Goal: Find specific page/section: Find specific page/section

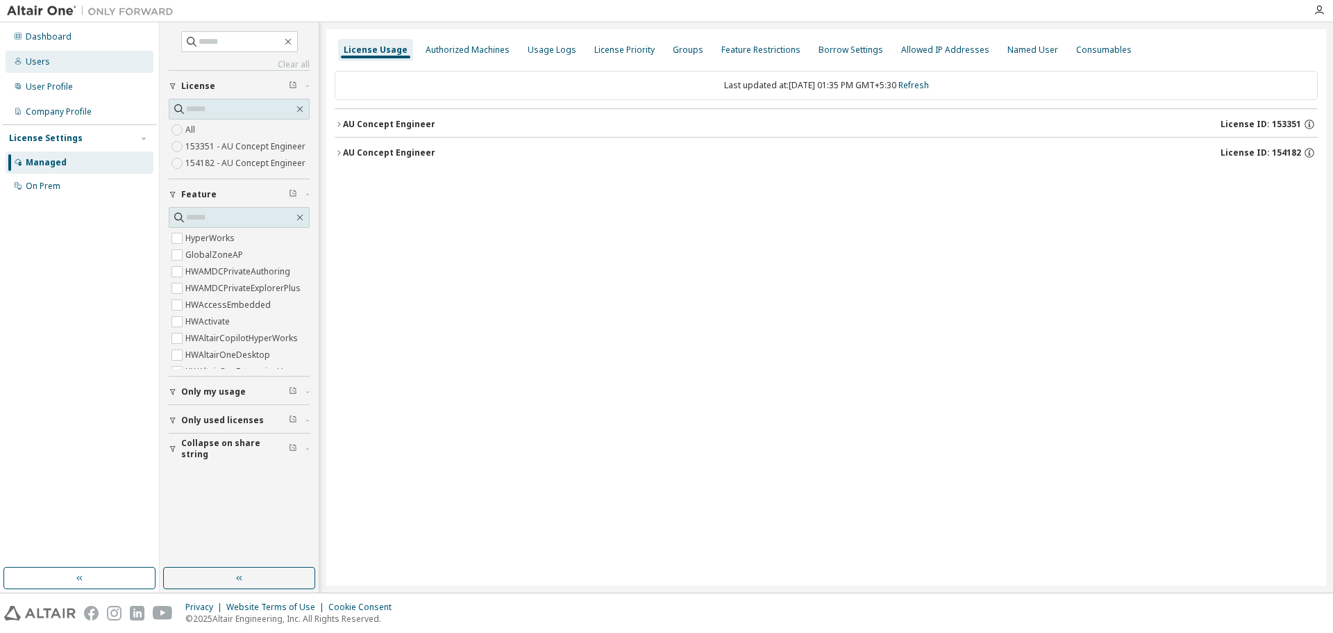
click at [53, 58] on div "Users" at bounding box center [80, 62] width 148 height 22
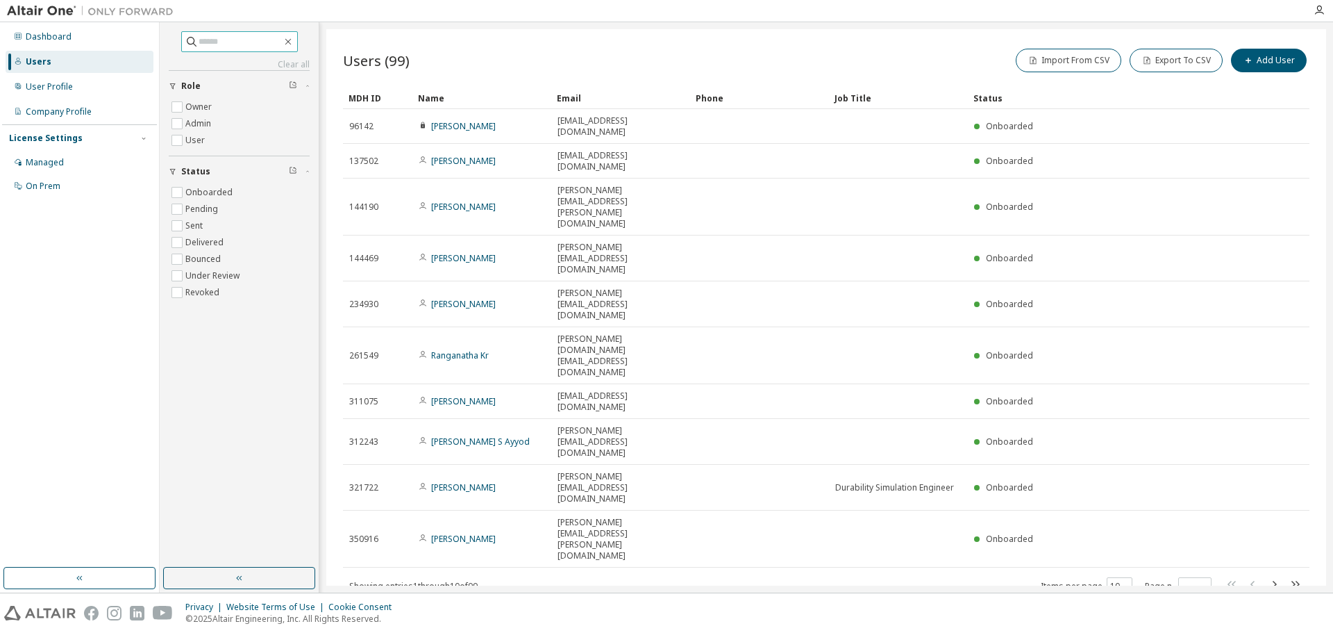
click at [254, 46] on input "text" at bounding box center [240, 42] width 83 height 14
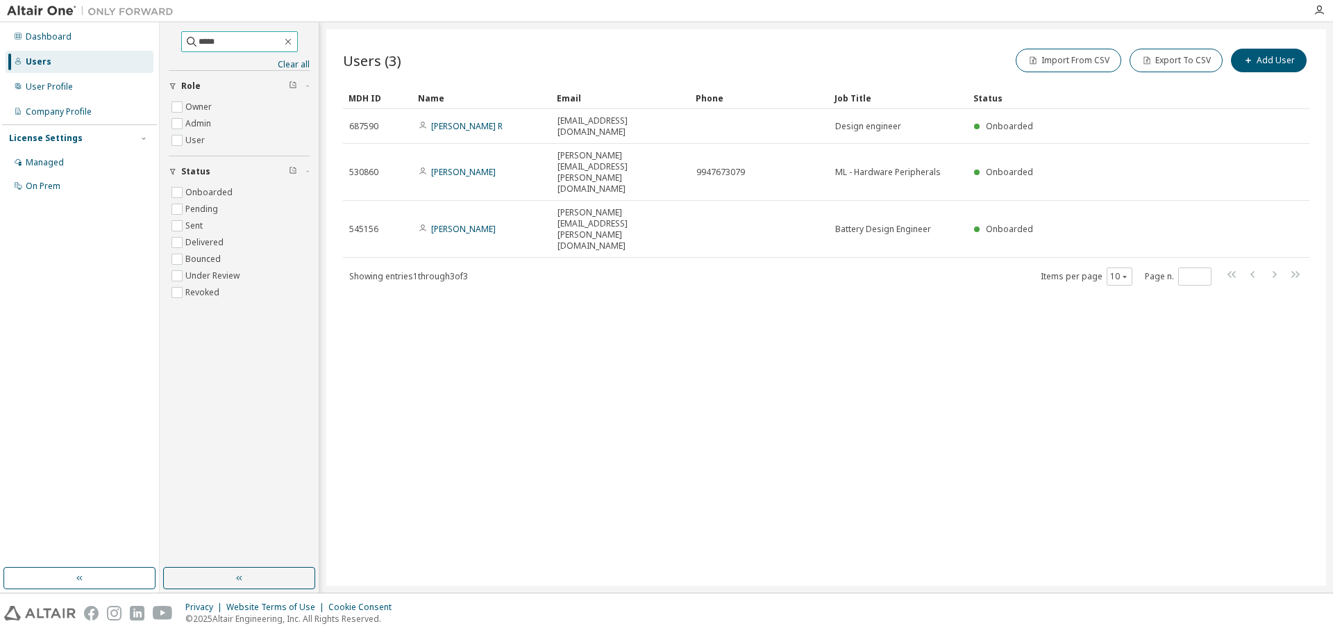
click at [236, 45] on input "*****" at bounding box center [240, 42] width 83 height 14
type input "*******"
